Goal: Task Accomplishment & Management: Manage account settings

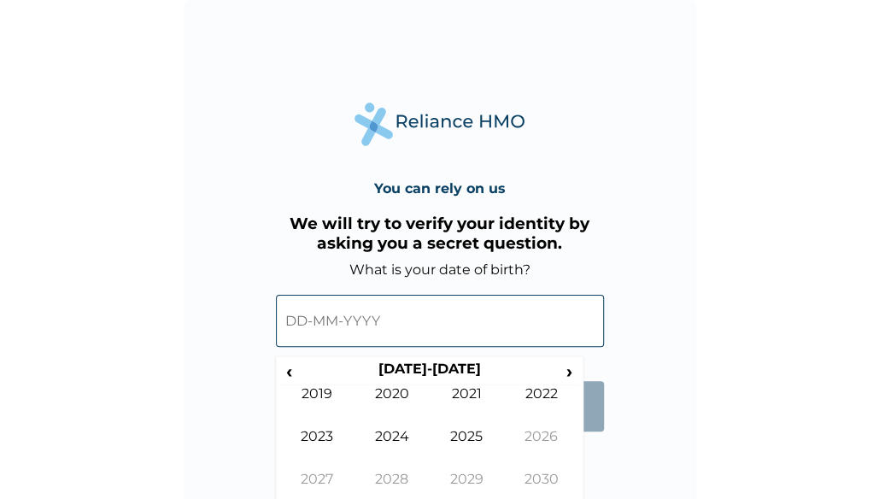
click at [323, 329] on input "text" at bounding box center [440, 321] width 328 height 52
click at [290, 366] on span "‹" at bounding box center [289, 371] width 18 height 21
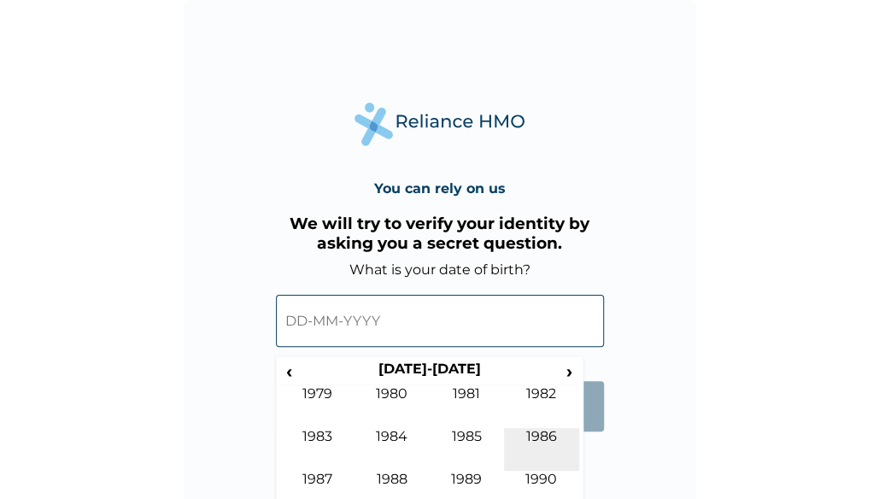
click at [538, 438] on td "1986" at bounding box center [541, 449] width 75 height 43
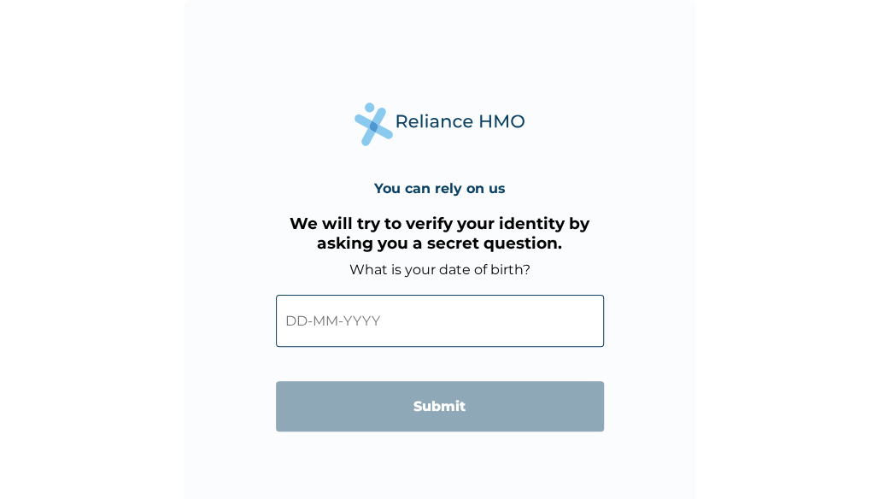
click at [595, 448] on form "What is your date of birth? ‹ 1986 › Jan Feb Mar Apr May Jun Jul Aug Sep Oct No…" at bounding box center [440, 354] width 328 height 187
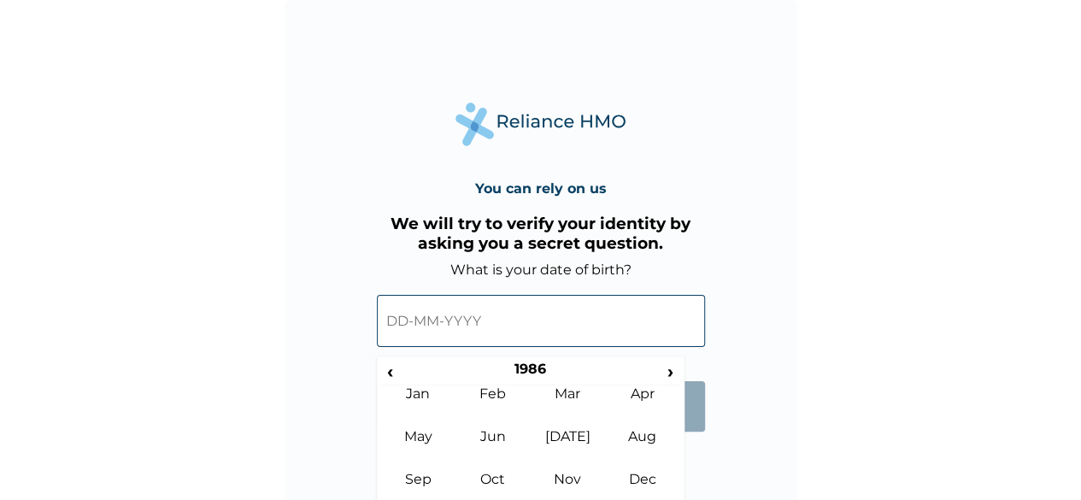
click at [426, 320] on input "text" at bounding box center [541, 321] width 328 height 52
click at [511, 475] on td "Oct" at bounding box center [492, 492] width 75 height 43
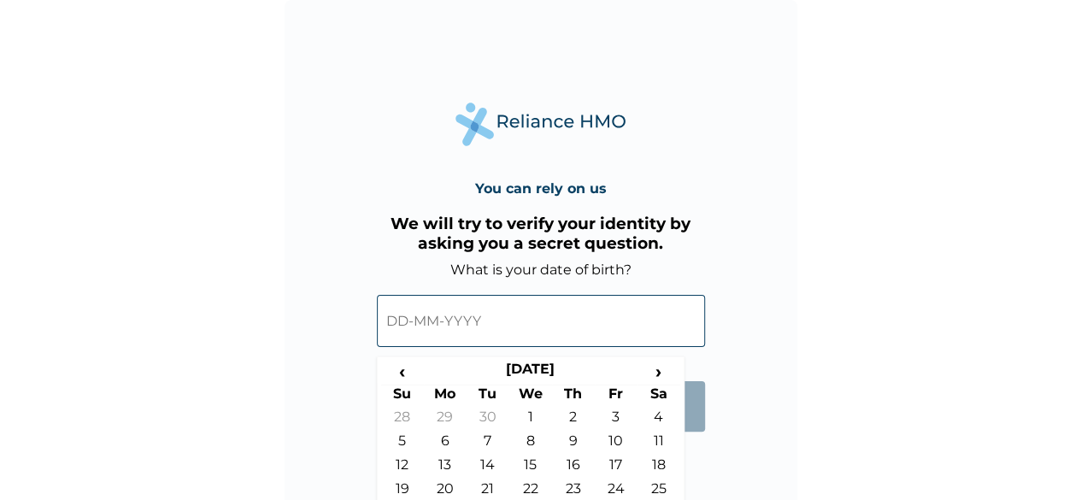
click at [694, 456] on div "You can rely on us We will try to verify your identity by asking you a secret q…" at bounding box center [541, 256] width 513 height 513
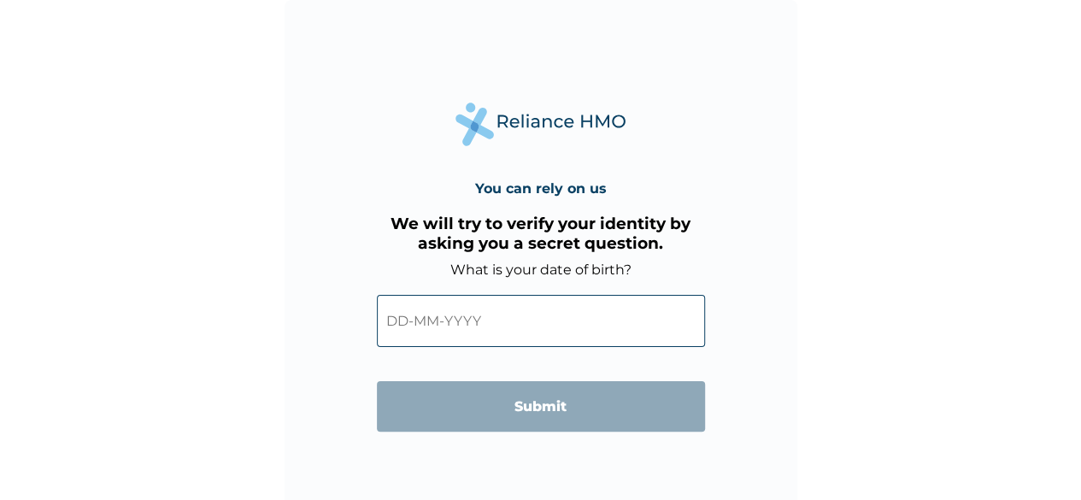
scroll to position [12, 0]
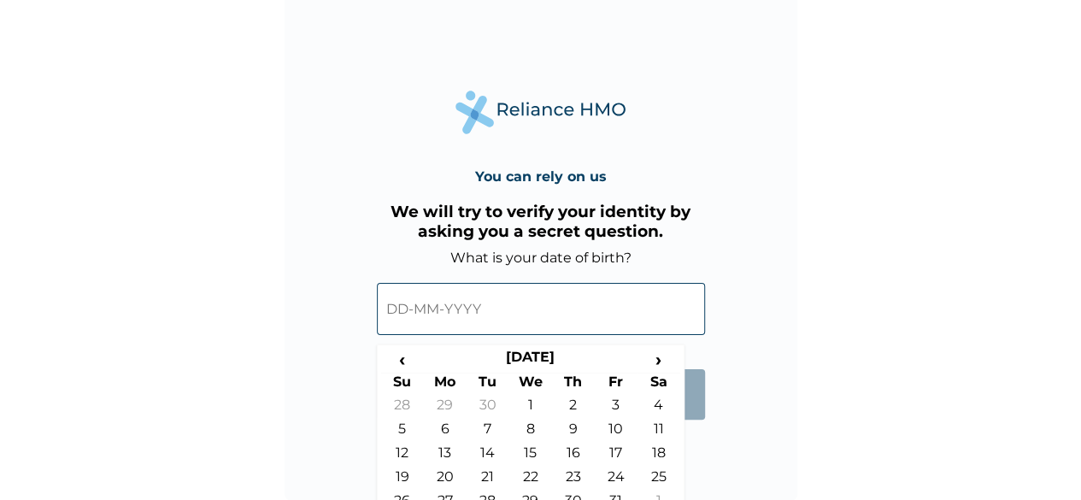
click at [473, 314] on input "text" at bounding box center [541, 309] width 328 height 52
click at [626, 492] on td "31" at bounding box center [616, 504] width 43 height 24
type input "31-10-1986"
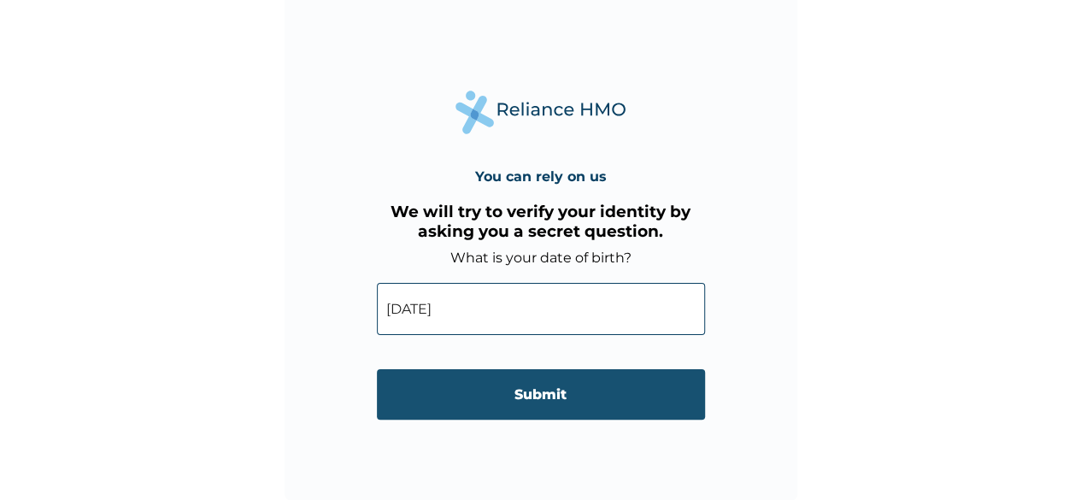
click at [562, 404] on input "Submit" at bounding box center [541, 394] width 328 height 50
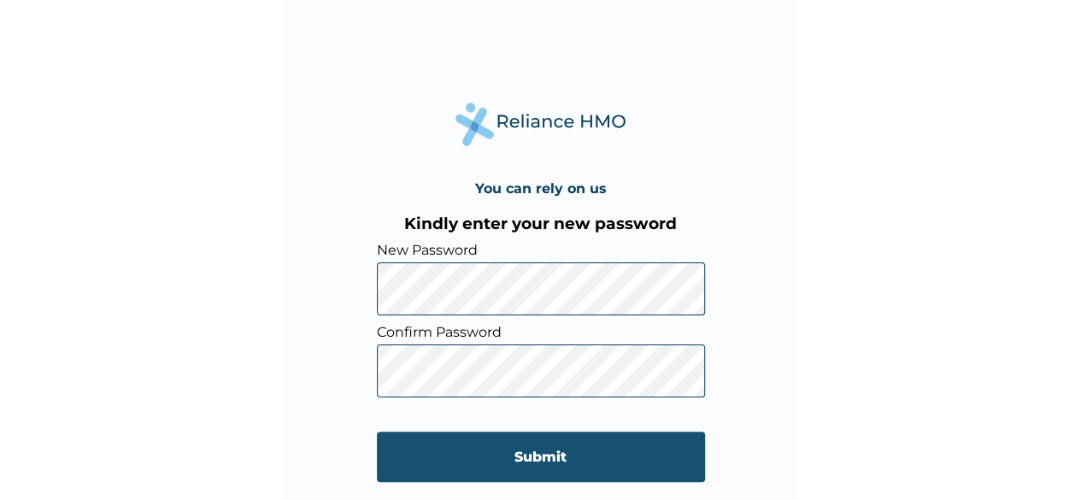
click at [536, 461] on input "Submit" at bounding box center [541, 457] width 328 height 50
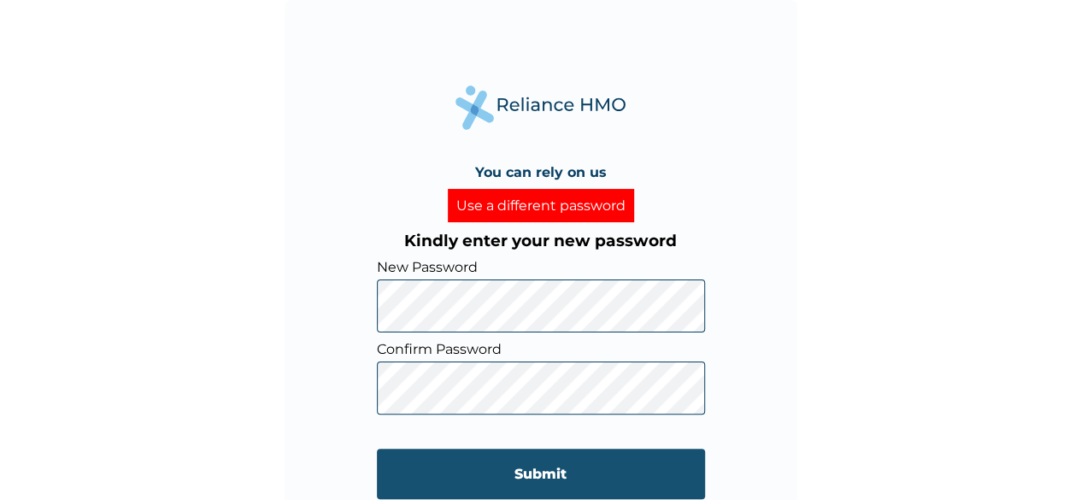
click at [538, 473] on input "Submit" at bounding box center [541, 474] width 328 height 50
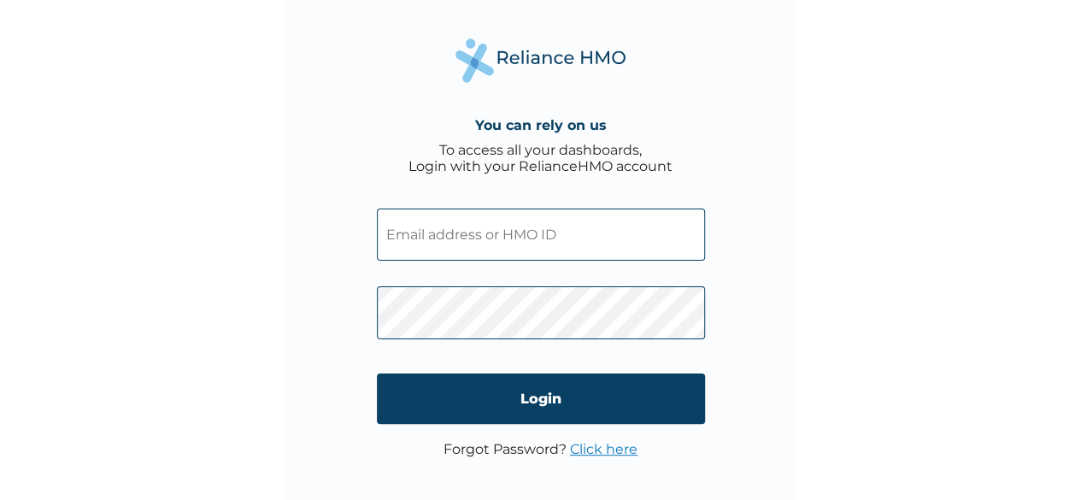
click at [514, 238] on input "text" at bounding box center [541, 234] width 328 height 52
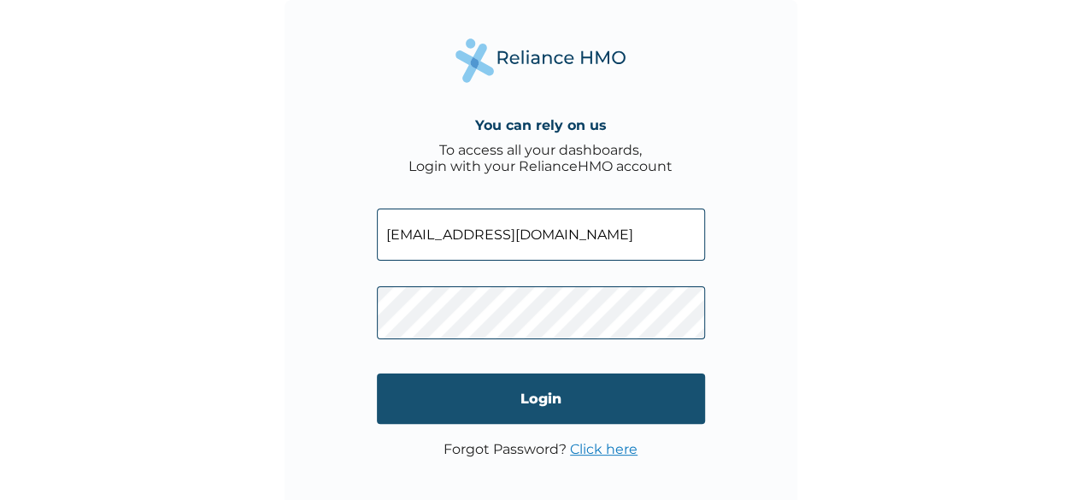
type input "chimaireneanulika@gmail.com"
click at [543, 394] on input "Login" at bounding box center [541, 398] width 328 height 50
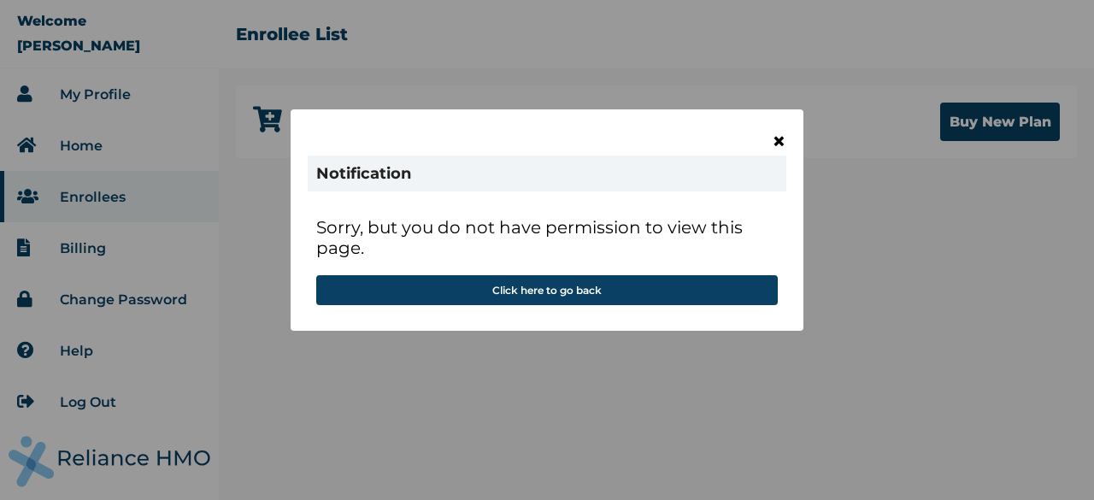
click at [778, 137] on span "×" at bounding box center [779, 140] width 15 height 29
